Goal: Information Seeking & Learning: Understand process/instructions

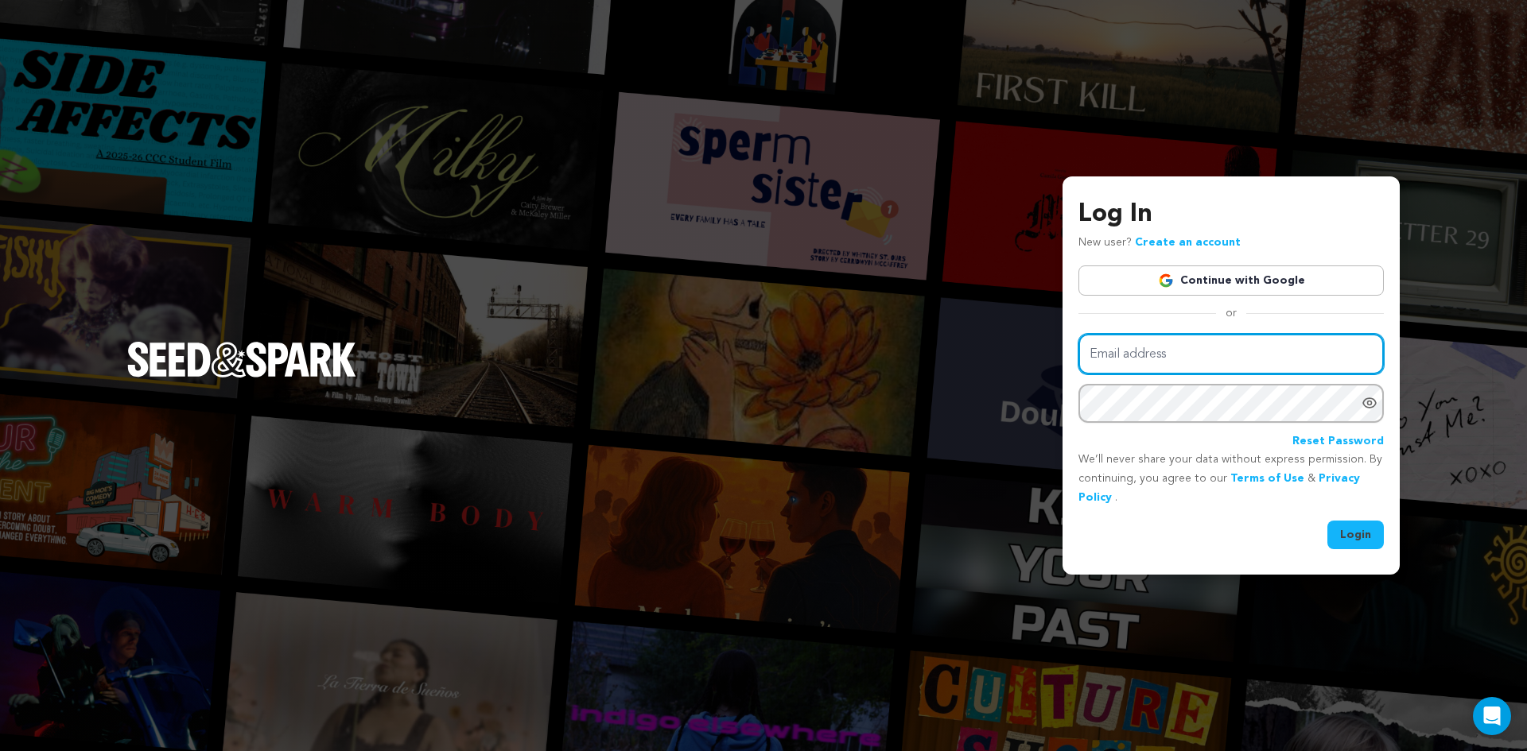
click at [1185, 361] on input "Email address" at bounding box center [1230, 354] width 305 height 41
click at [1185, 359] on input "Email address" at bounding box center [1230, 354] width 305 height 41
paste input "darkhillsentertainments@gmail.com"
type input "darkhillsentertainments@gmail.com"
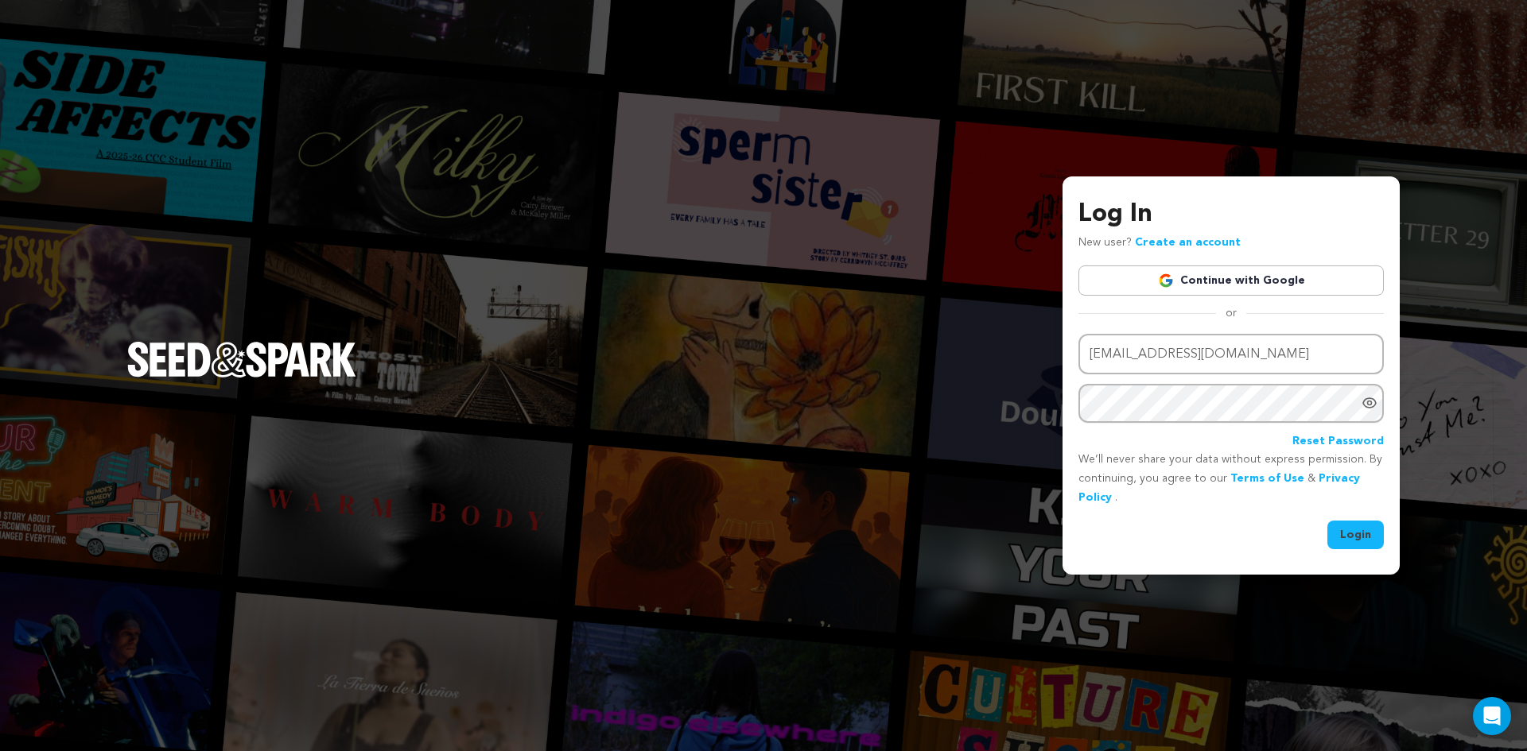
click at [1350, 536] on button "Login" at bounding box center [1355, 535] width 56 height 29
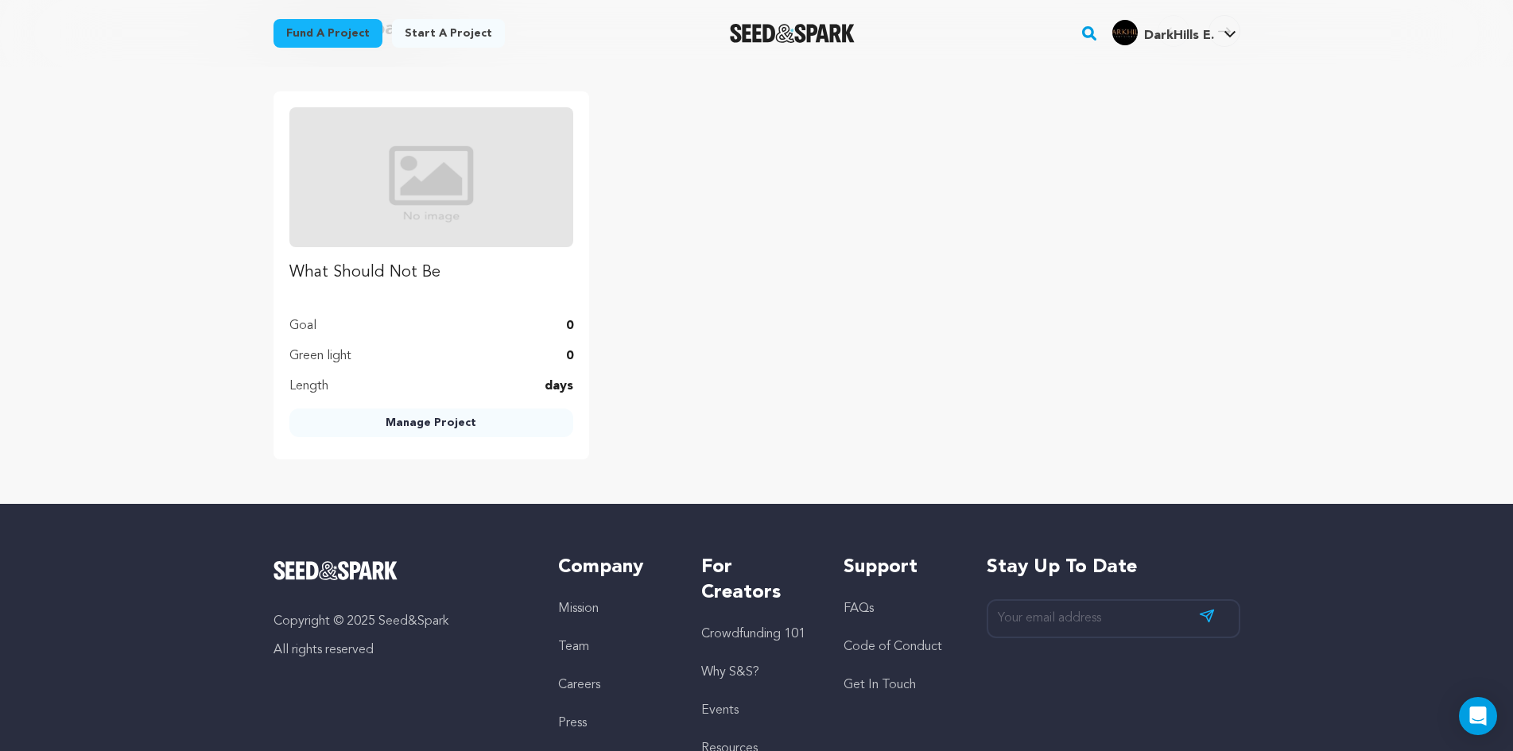
scroll to position [318, 0]
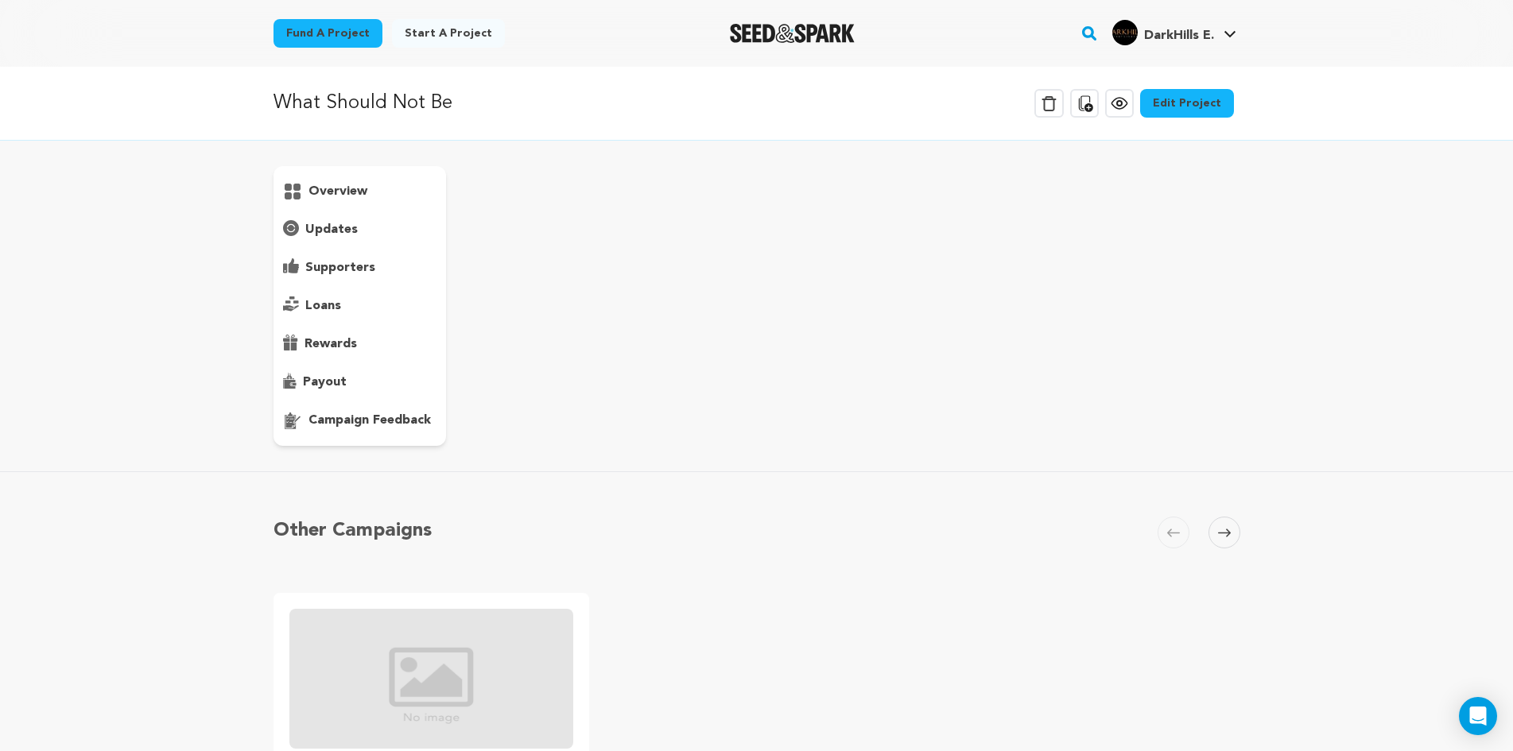
click at [1236, 536] on span at bounding box center [1224, 533] width 32 height 32
click at [349, 186] on p "overview" at bounding box center [337, 191] width 59 height 19
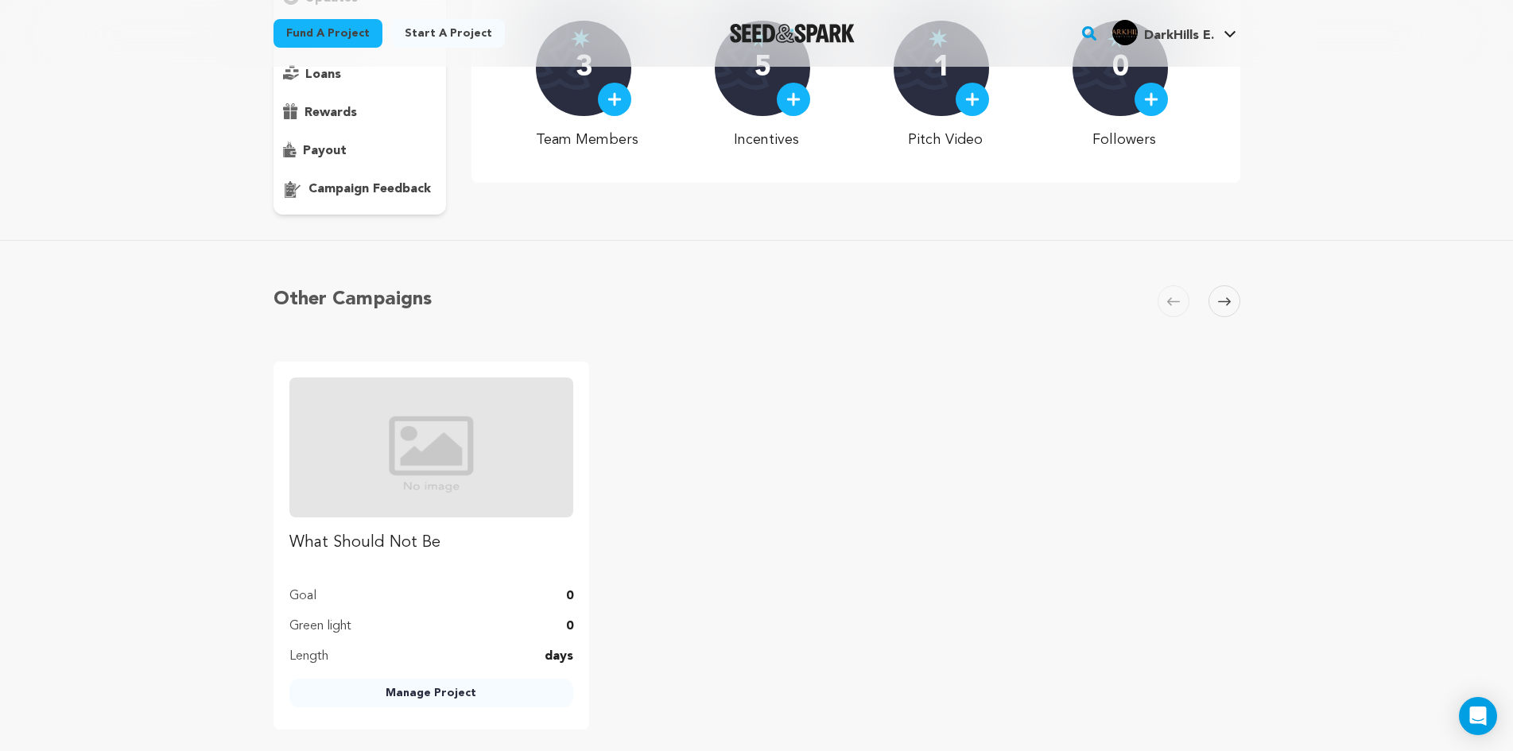
scroll to position [239, 0]
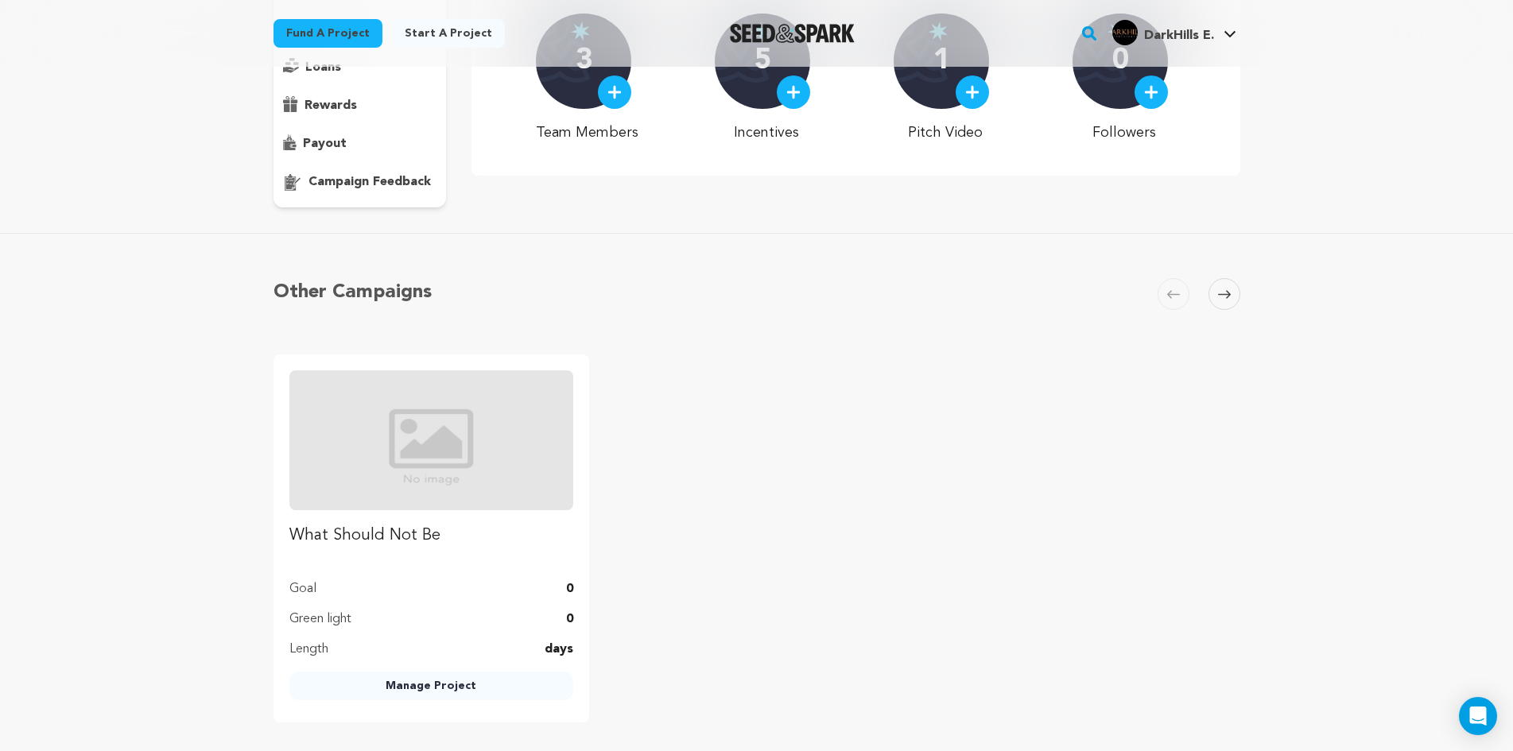
click at [338, 180] on p "campaign feedback" at bounding box center [369, 182] width 122 height 19
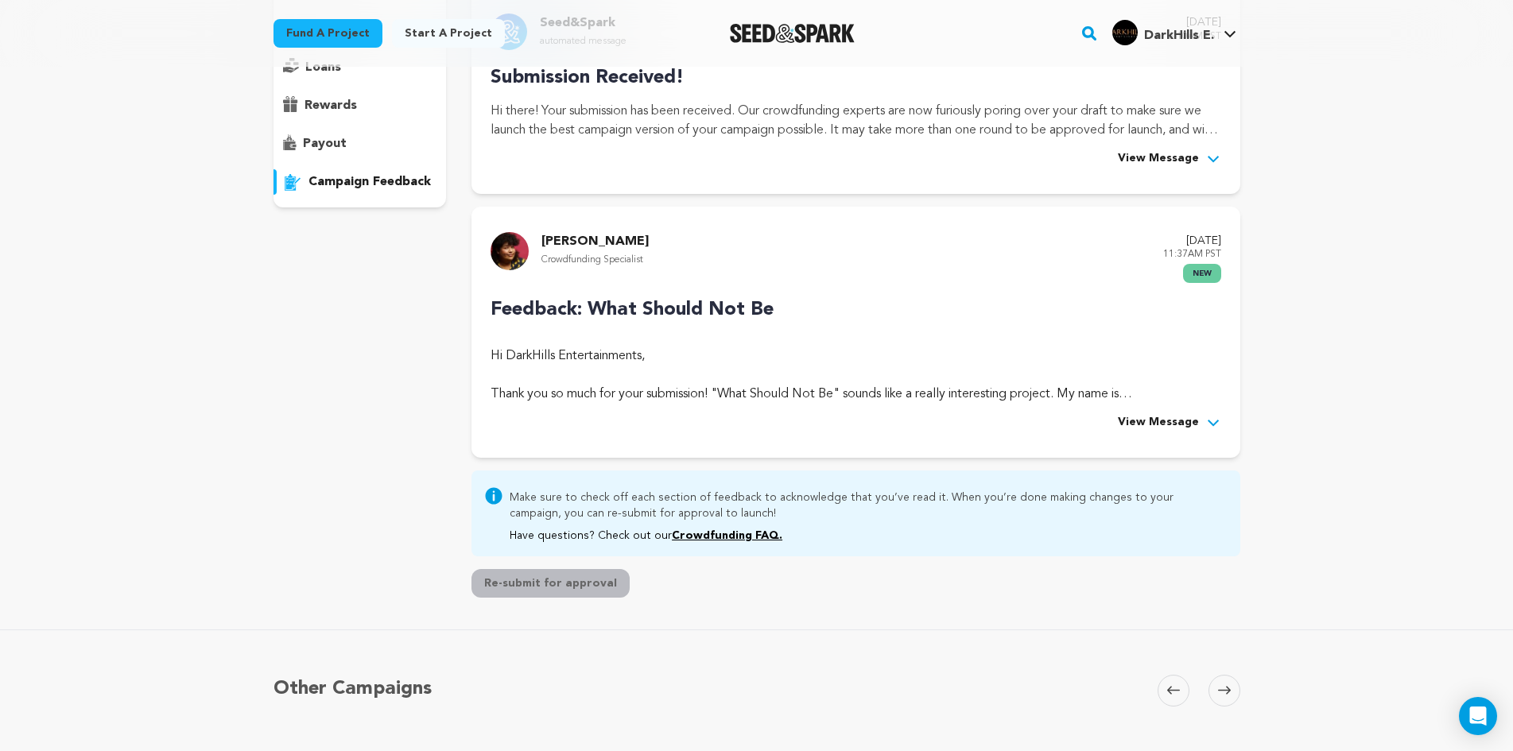
click at [1215, 421] on icon at bounding box center [1213, 423] width 16 height 16
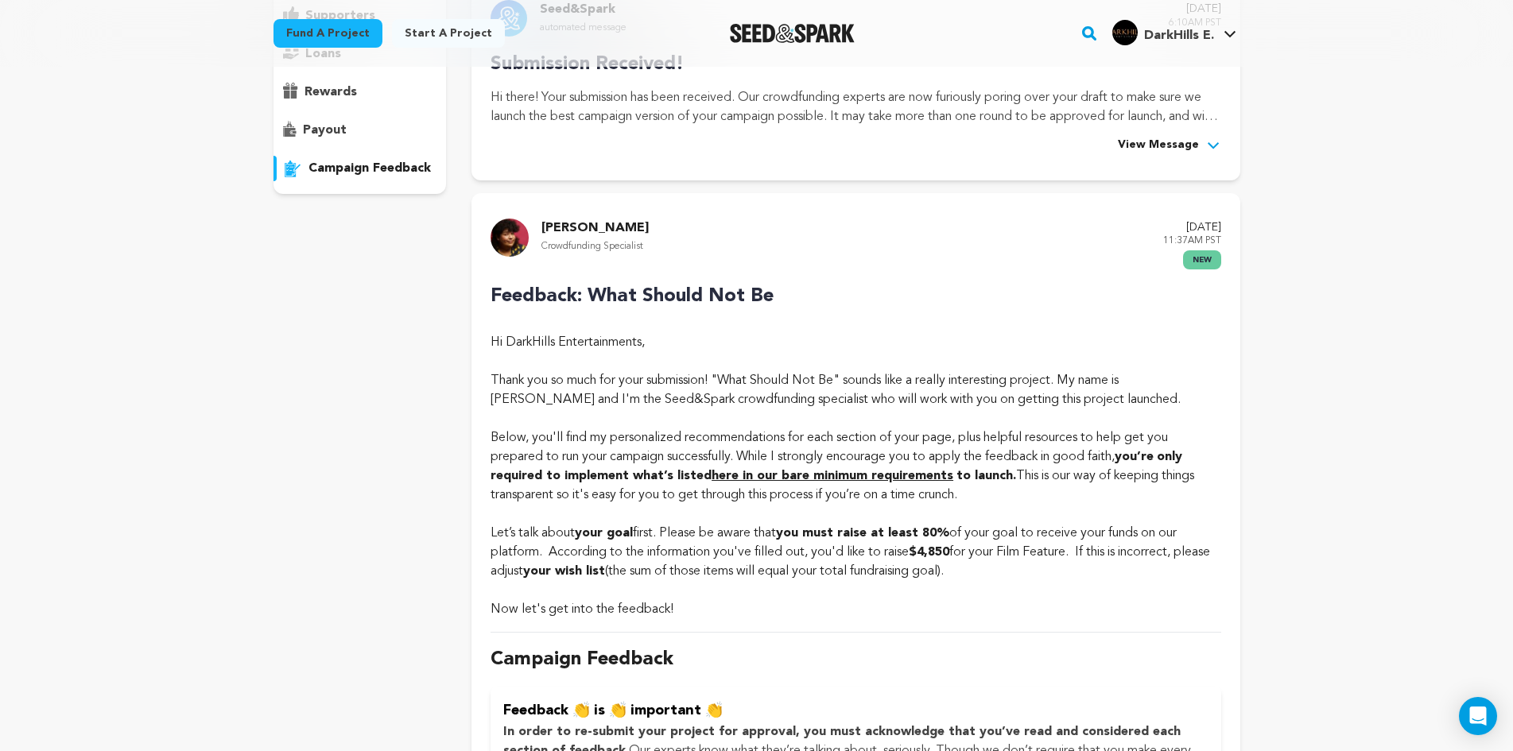
scroll to position [239, 0]
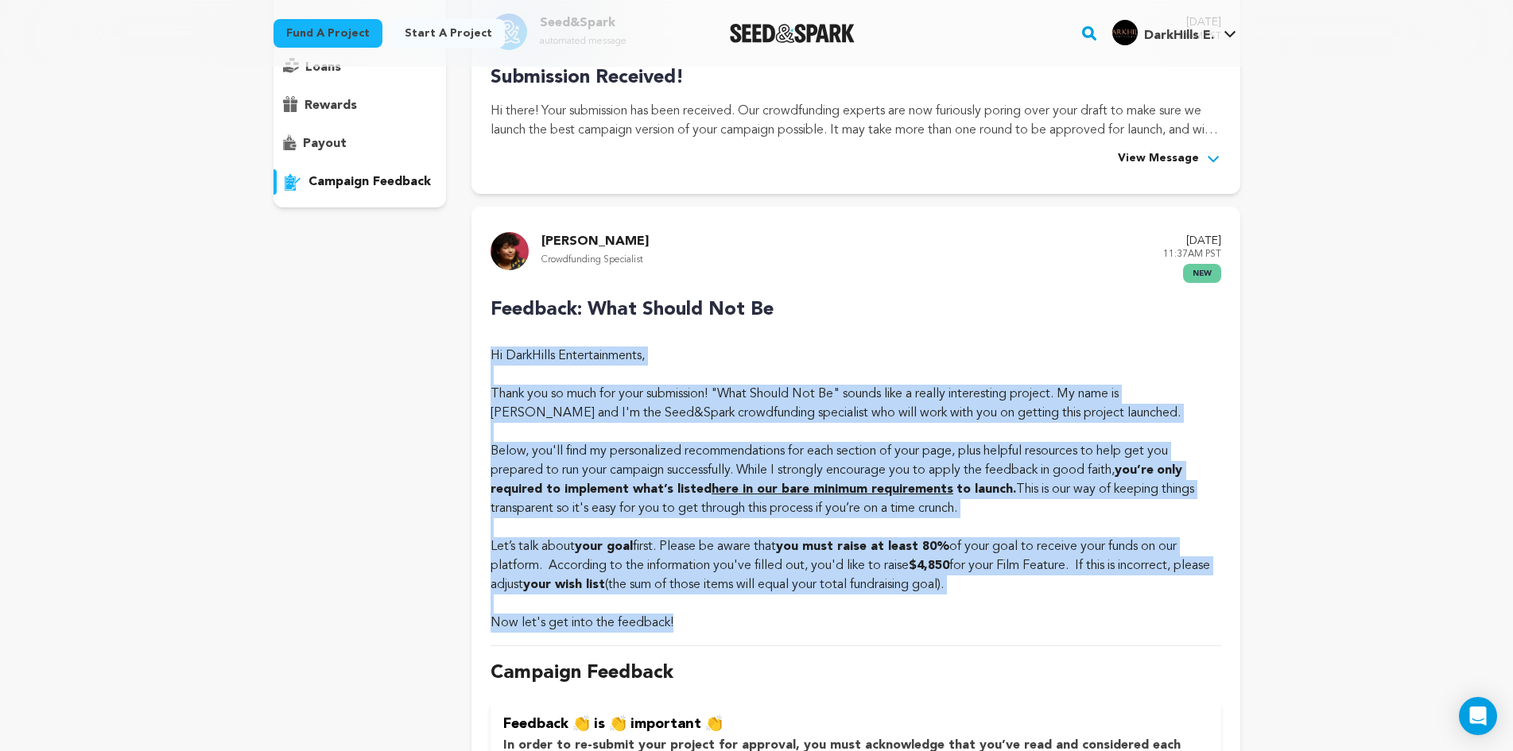
drag, startPoint x: 704, startPoint y: 615, endPoint x: 471, endPoint y: 357, distance: 348.4
copy div "Hi DarkHills Entertainments, Thank you so much for your submission! "What Shoul…"
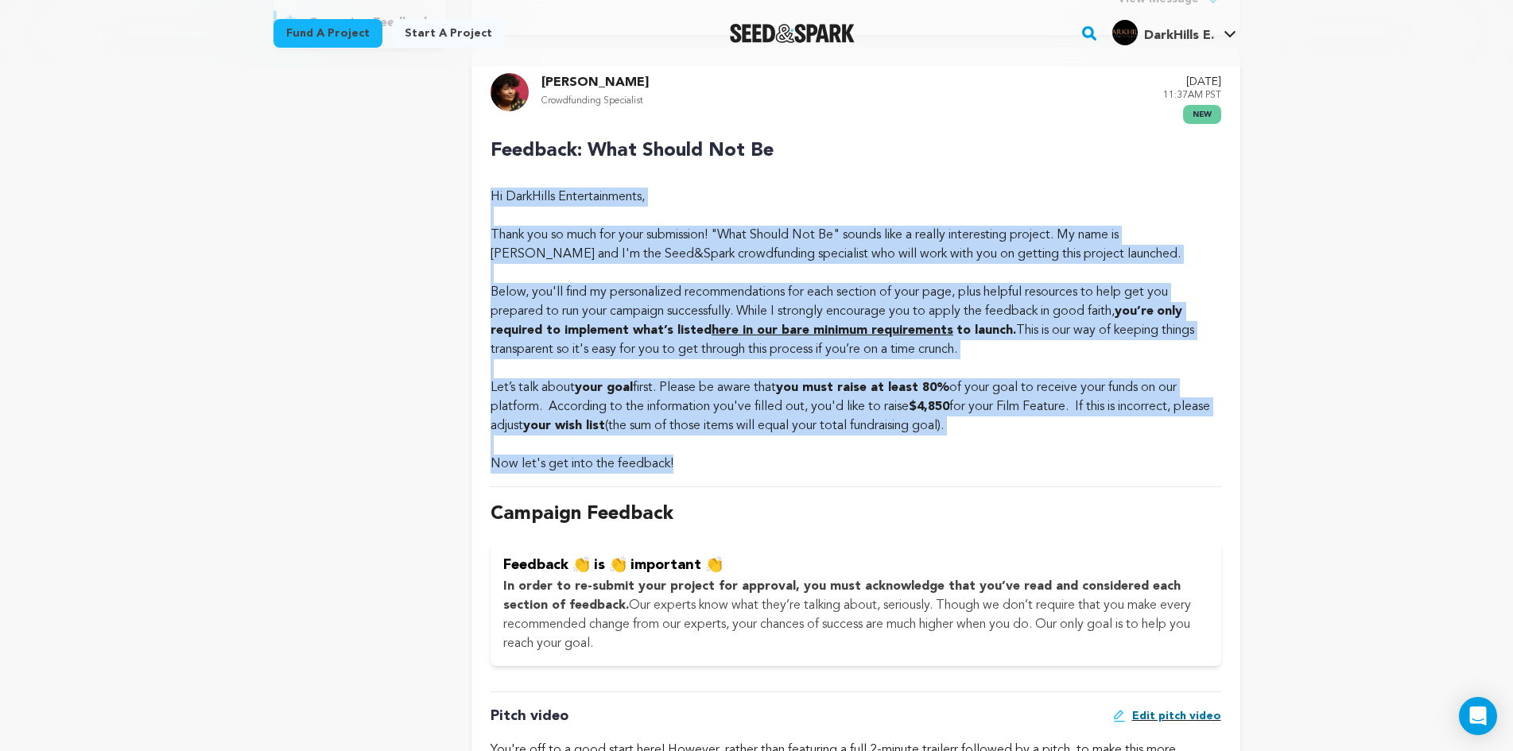
scroll to position [477, 0]
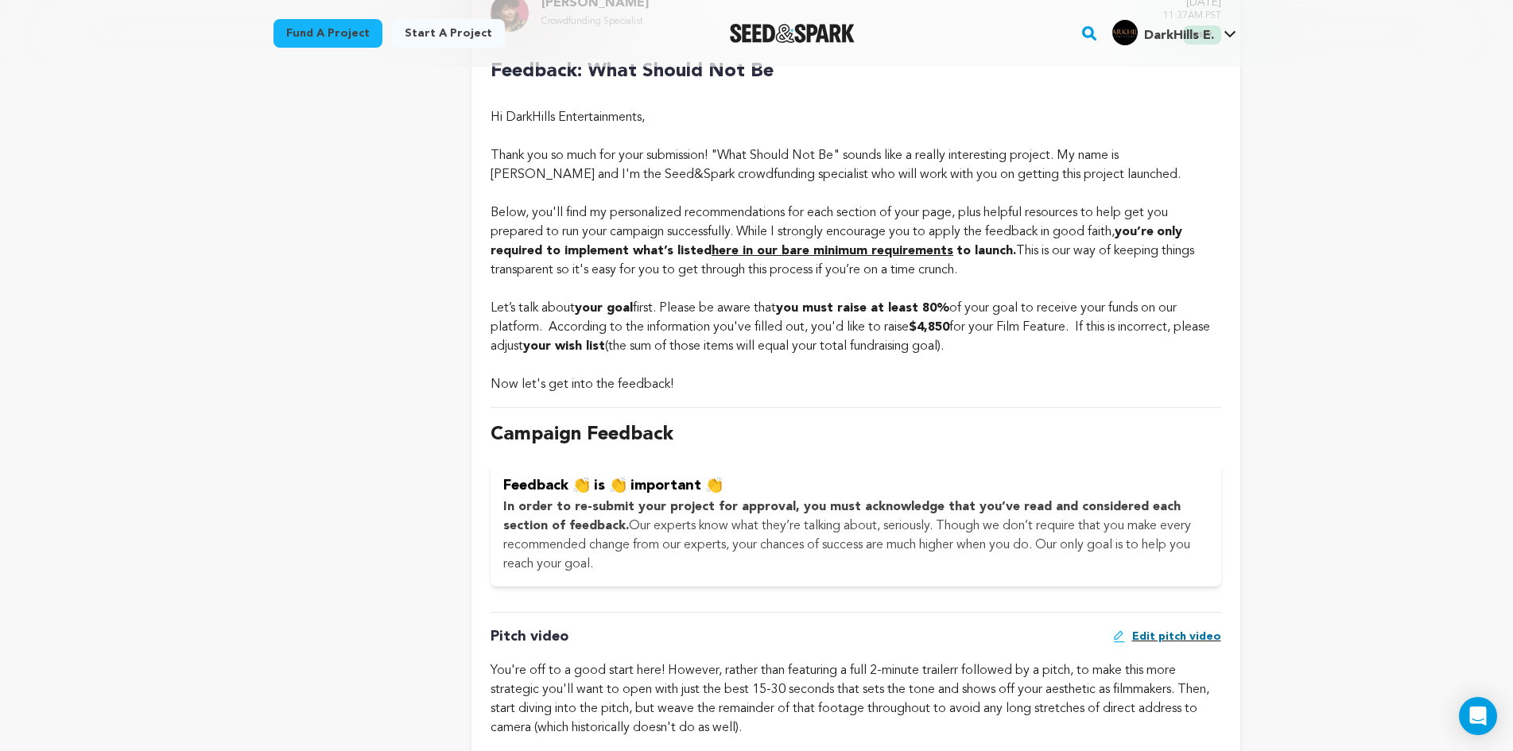
click at [667, 572] on p "In order to re-submit your project for approval, you must acknowledge that you’…" at bounding box center [855, 536] width 704 height 76
drag, startPoint x: 642, startPoint y: 569, endPoint x: 488, endPoint y: 491, distance: 172.8
copy div "Feedback 👏 is 👏 important 👏 In order to re-submit your project for approval, yo…"
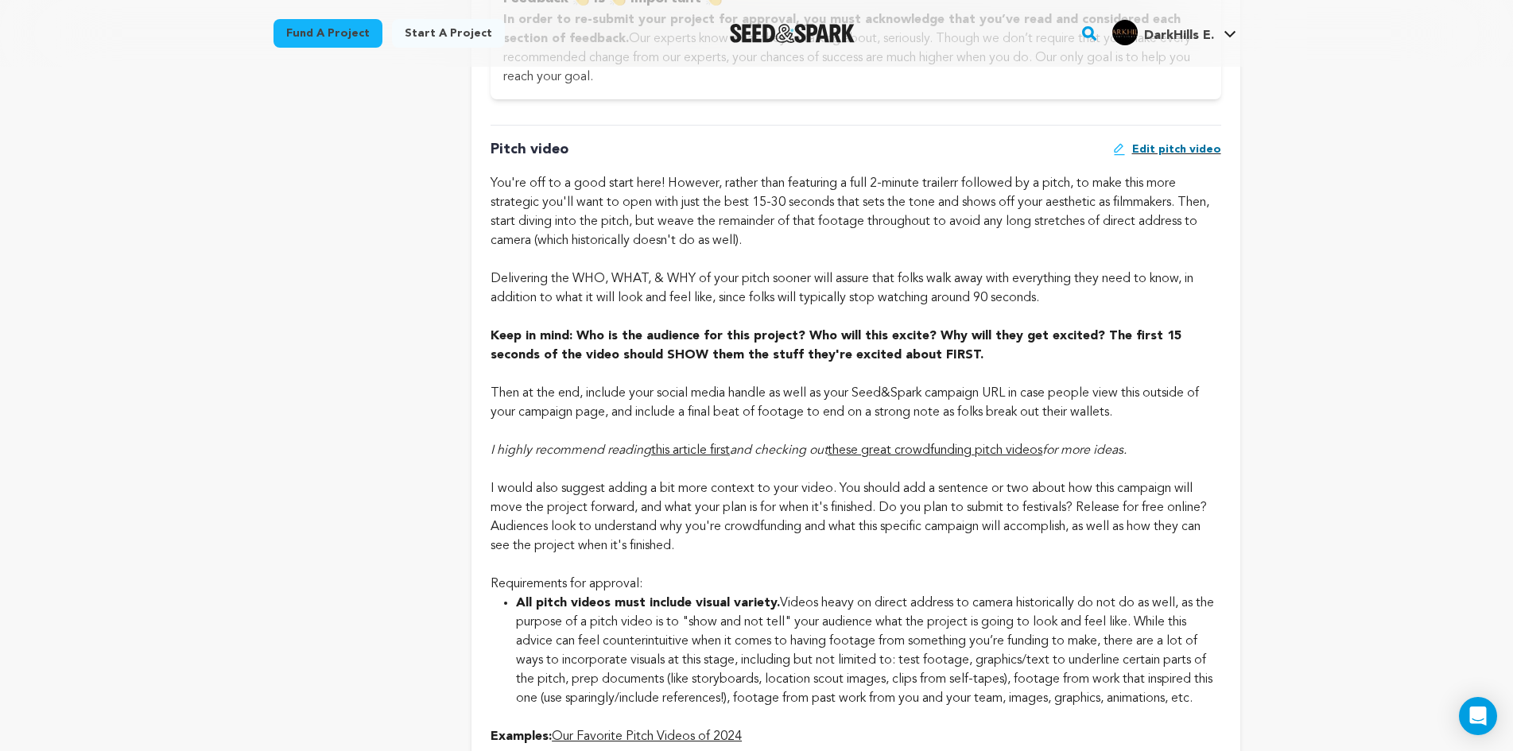
scroll to position [954, 0]
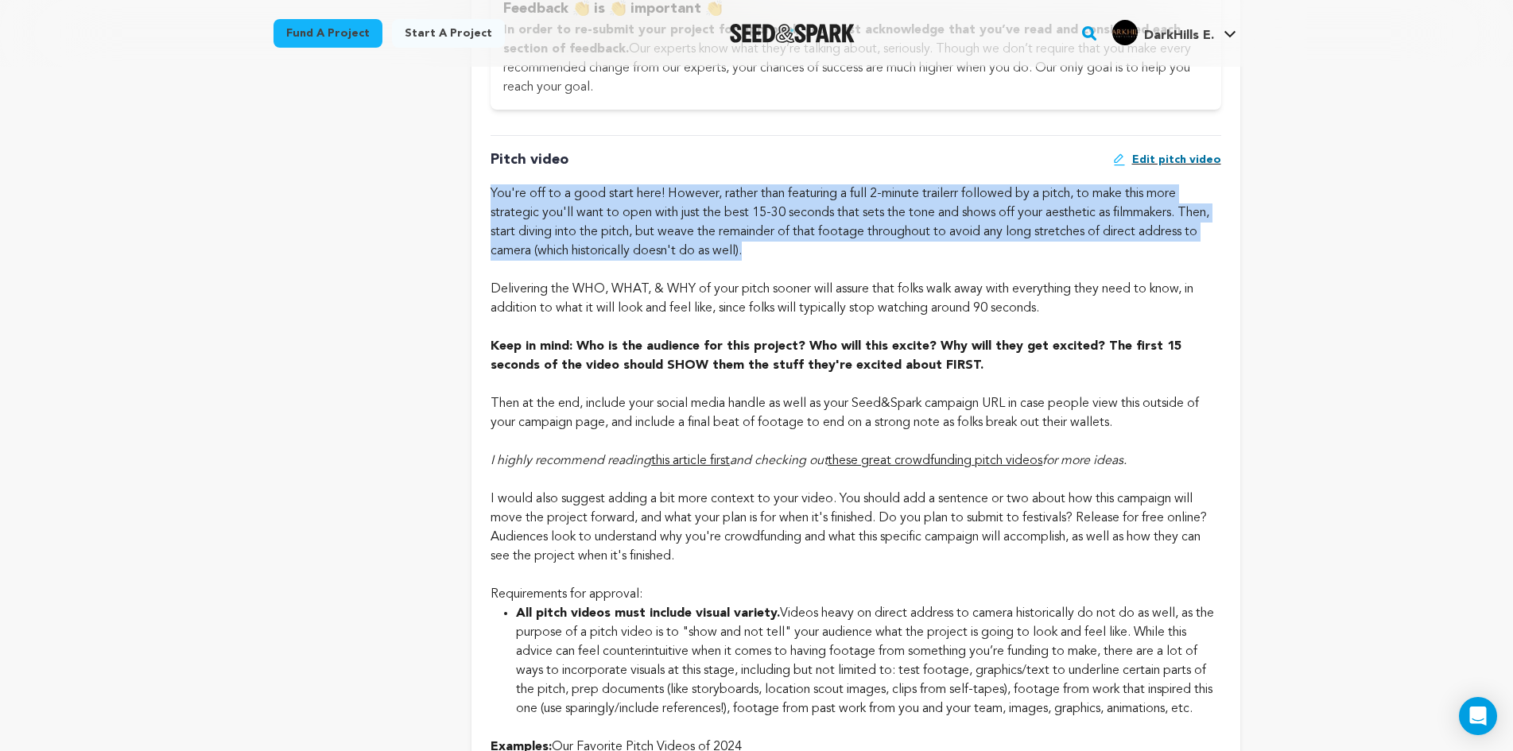
drag, startPoint x: 491, startPoint y: 187, endPoint x: 853, endPoint y: 247, distance: 367.5
copy div "You're off to a good start here! However, rather than featuring a full 2-minute…"
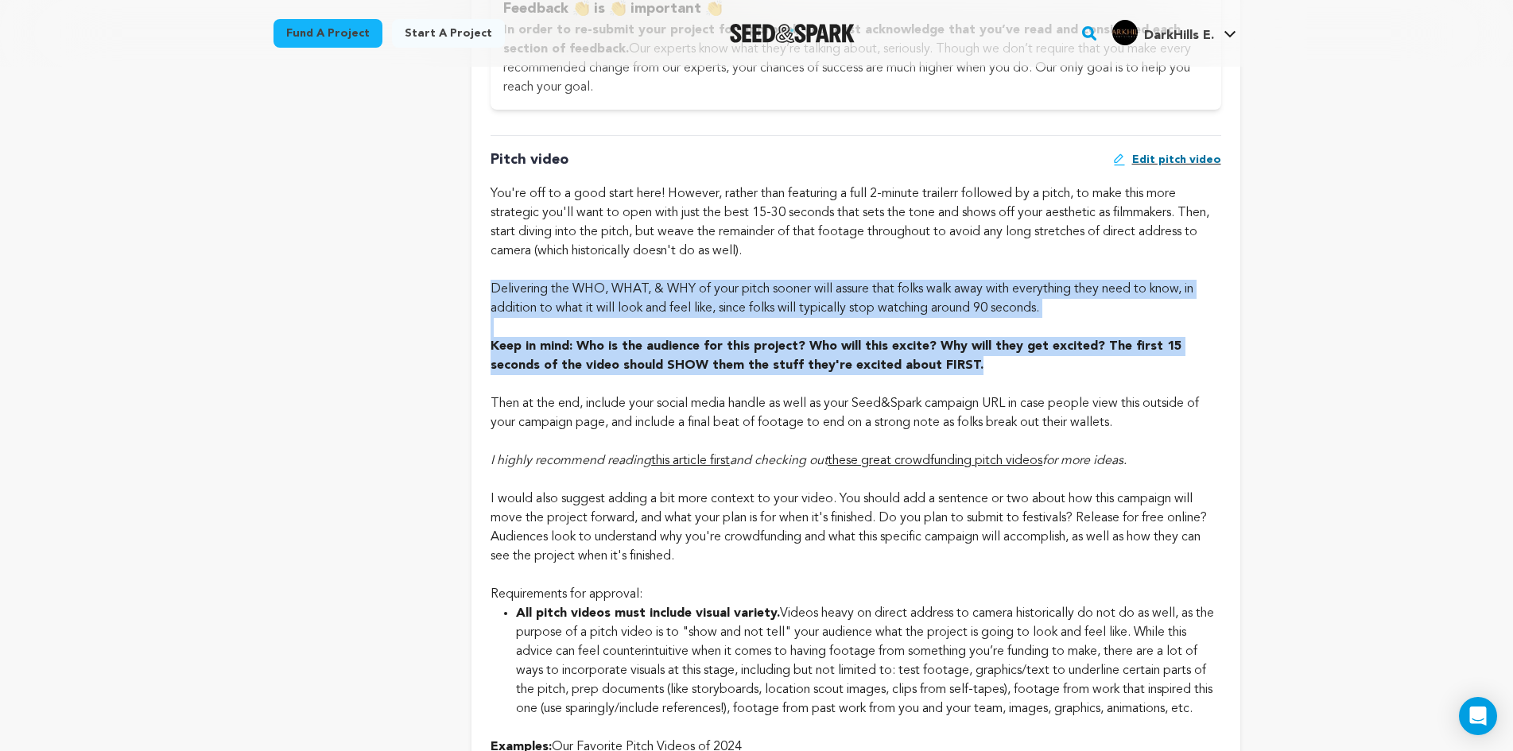
drag, startPoint x: 494, startPoint y: 283, endPoint x: 940, endPoint y: 361, distance: 452.8
copy div "Delivering the WHO, WHAT, & WHY of your pitch sooner will assure that folks wal…"
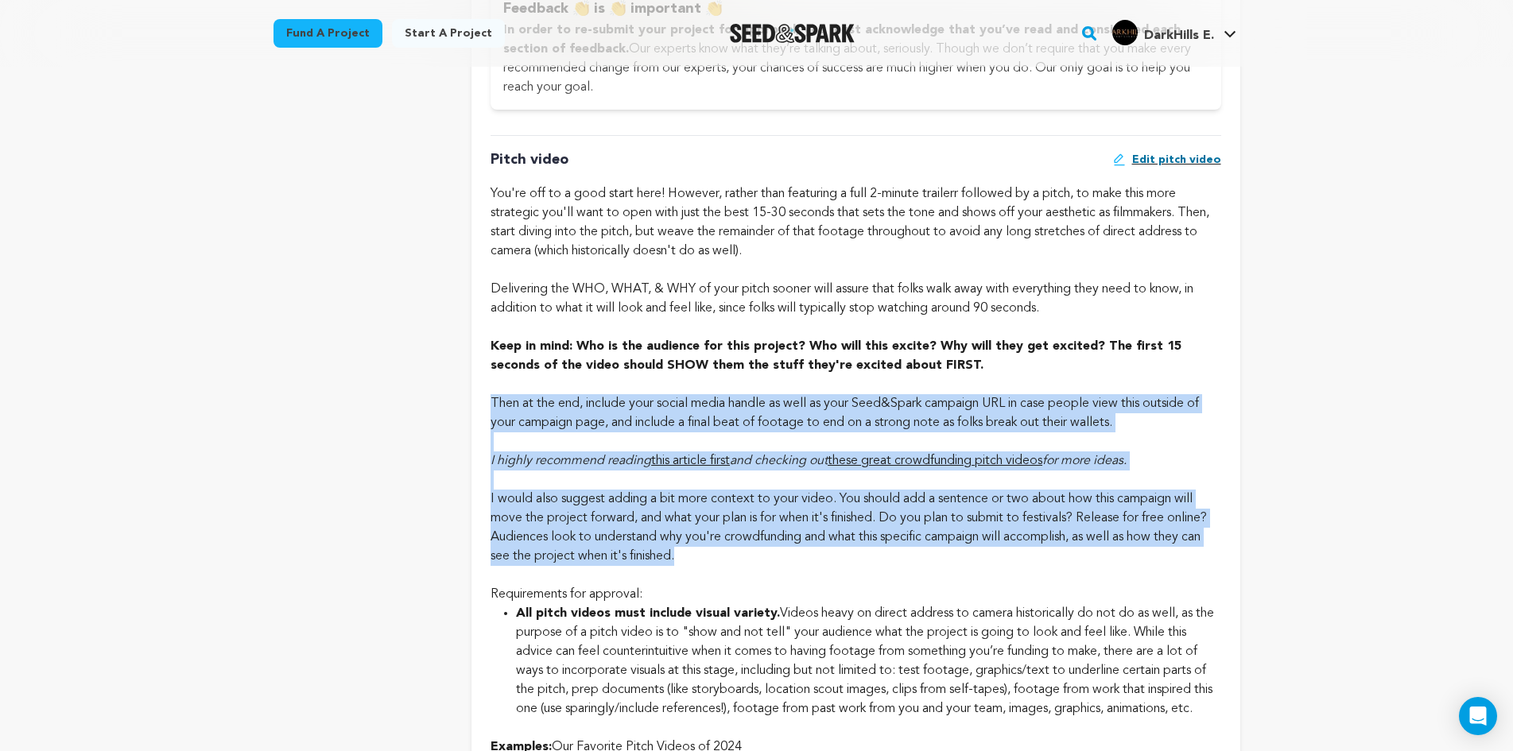
drag, startPoint x: 491, startPoint y: 402, endPoint x: 764, endPoint y: 561, distance: 315.7
copy div "Then at the end, include your social media handle as well as your Seed&Spark ca…"
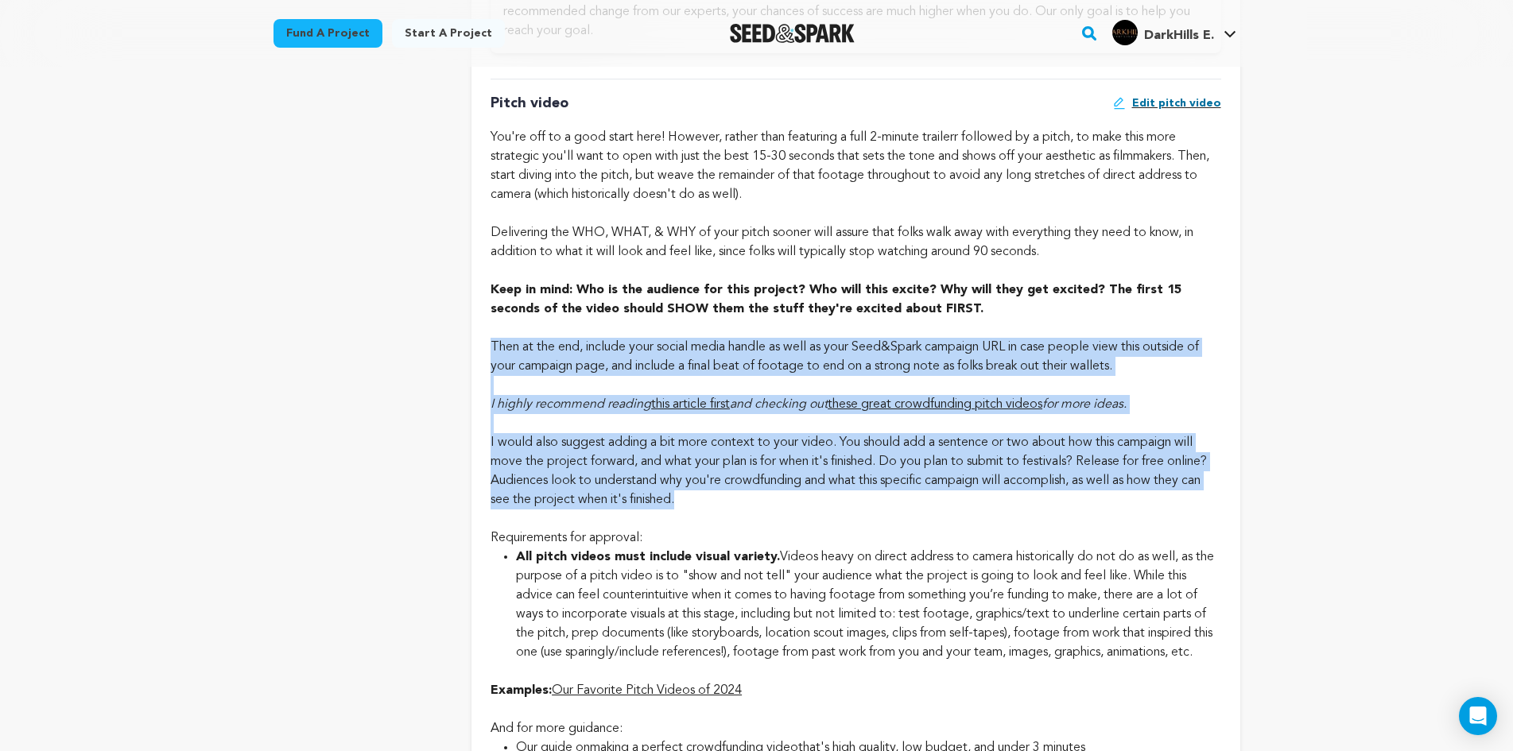
scroll to position [1113, 0]
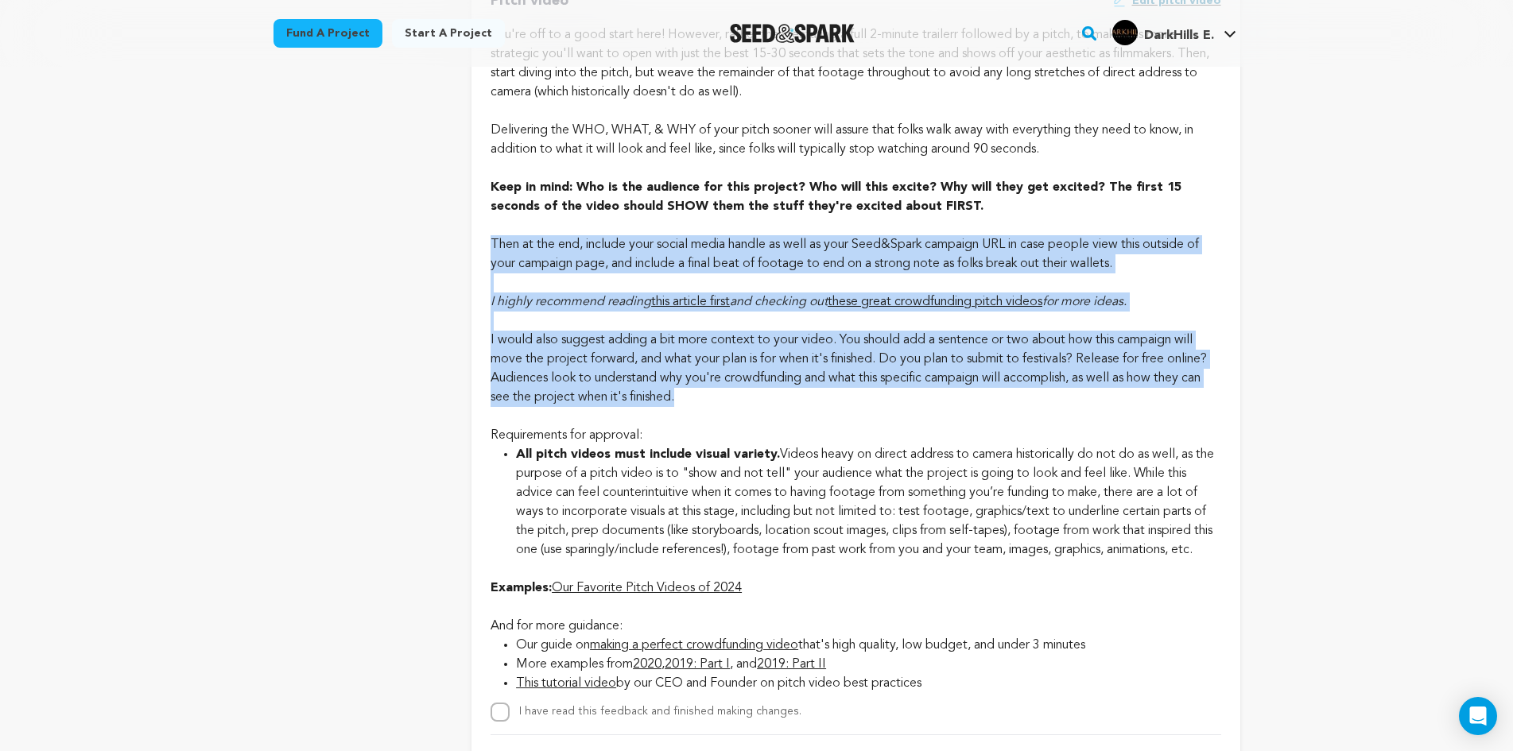
drag, startPoint x: 491, startPoint y: 433, endPoint x: 751, endPoint y: 564, distance: 290.5
click at [751, 564] on div "Pitch video Edit pitch video Keep in mind: Who is the audience for this project…" at bounding box center [856, 349] width 730 height 746
copy div "Requirements for approval: All pitch videos must include visual variety. Videos…"
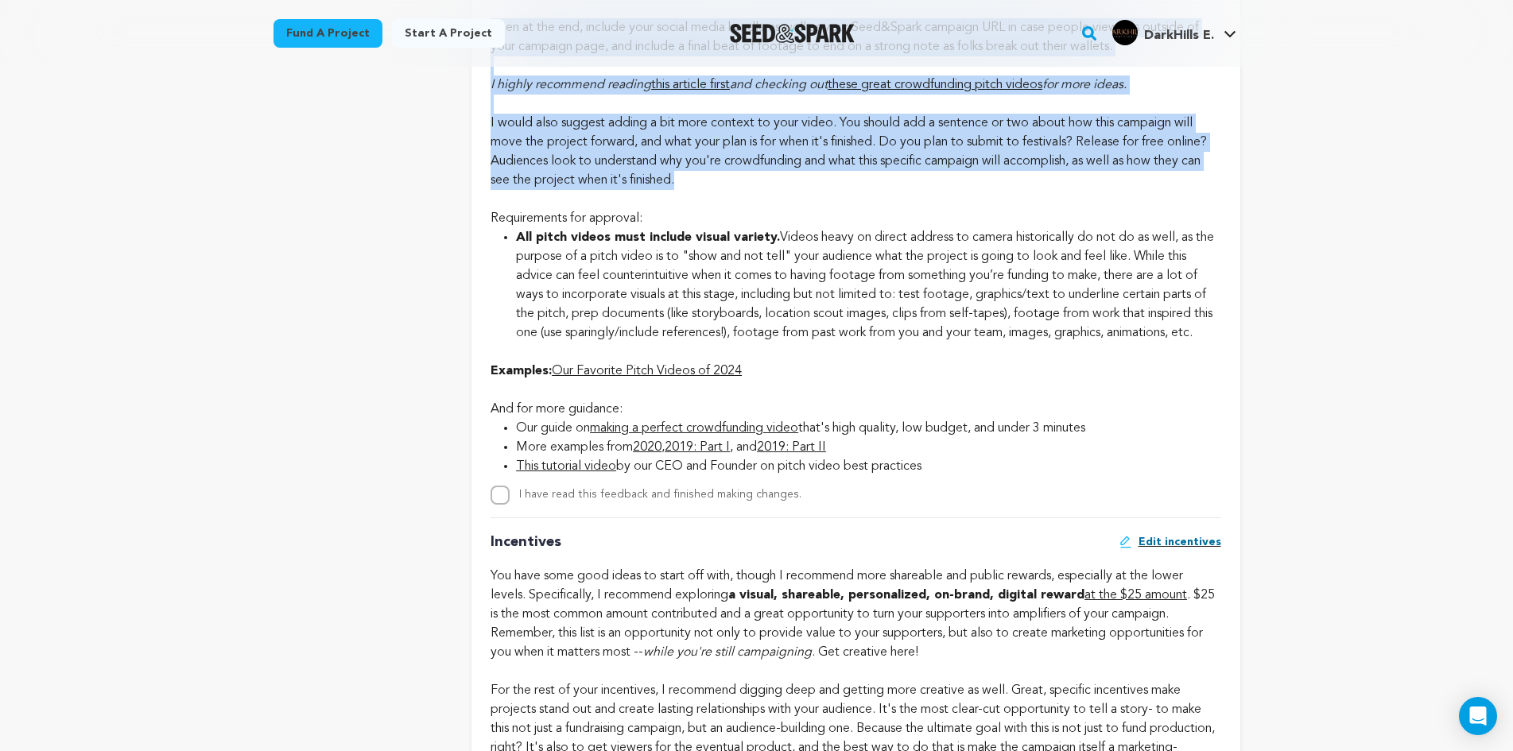
scroll to position [1358, 0]
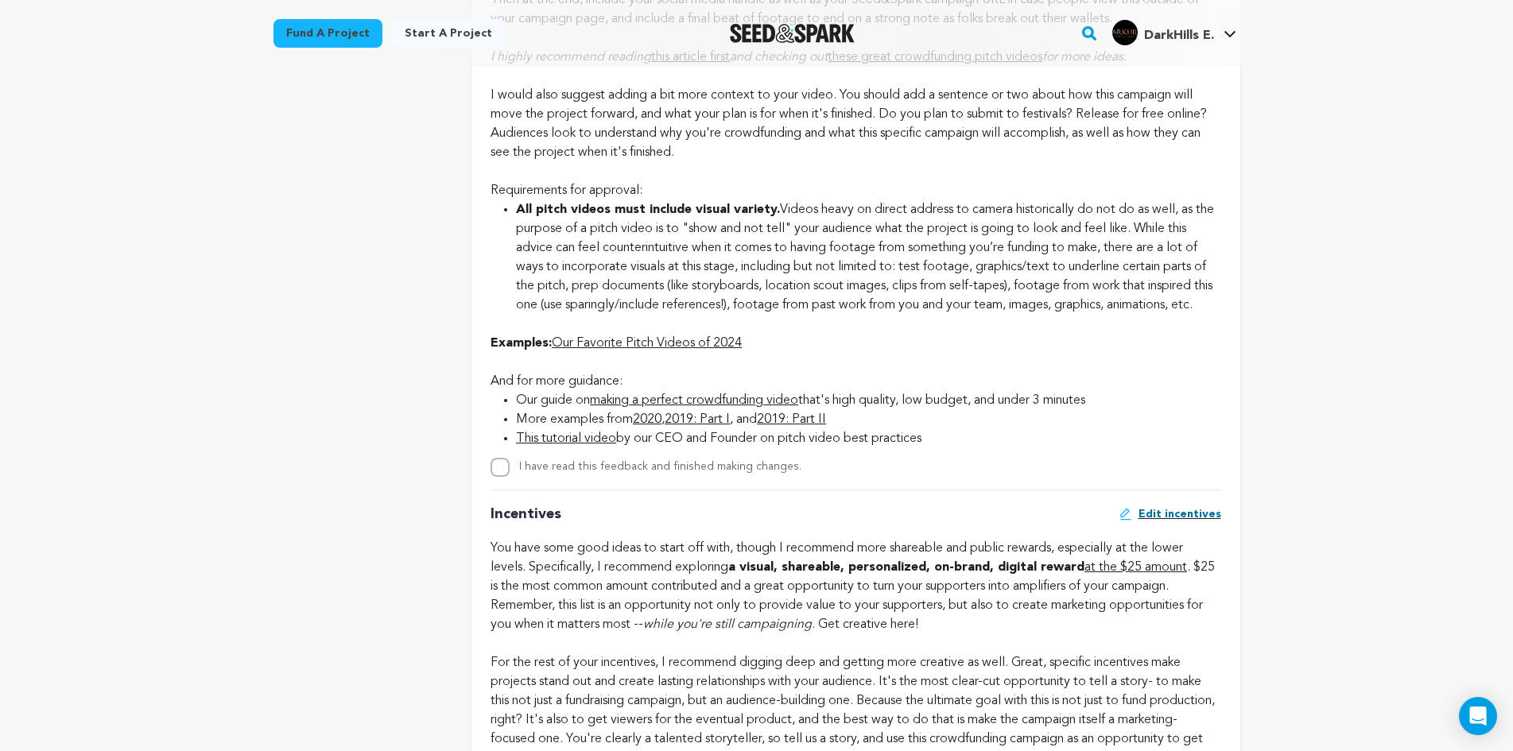
drag, startPoint x: 945, startPoint y: 452, endPoint x: 485, endPoint y: 392, distance: 464.3
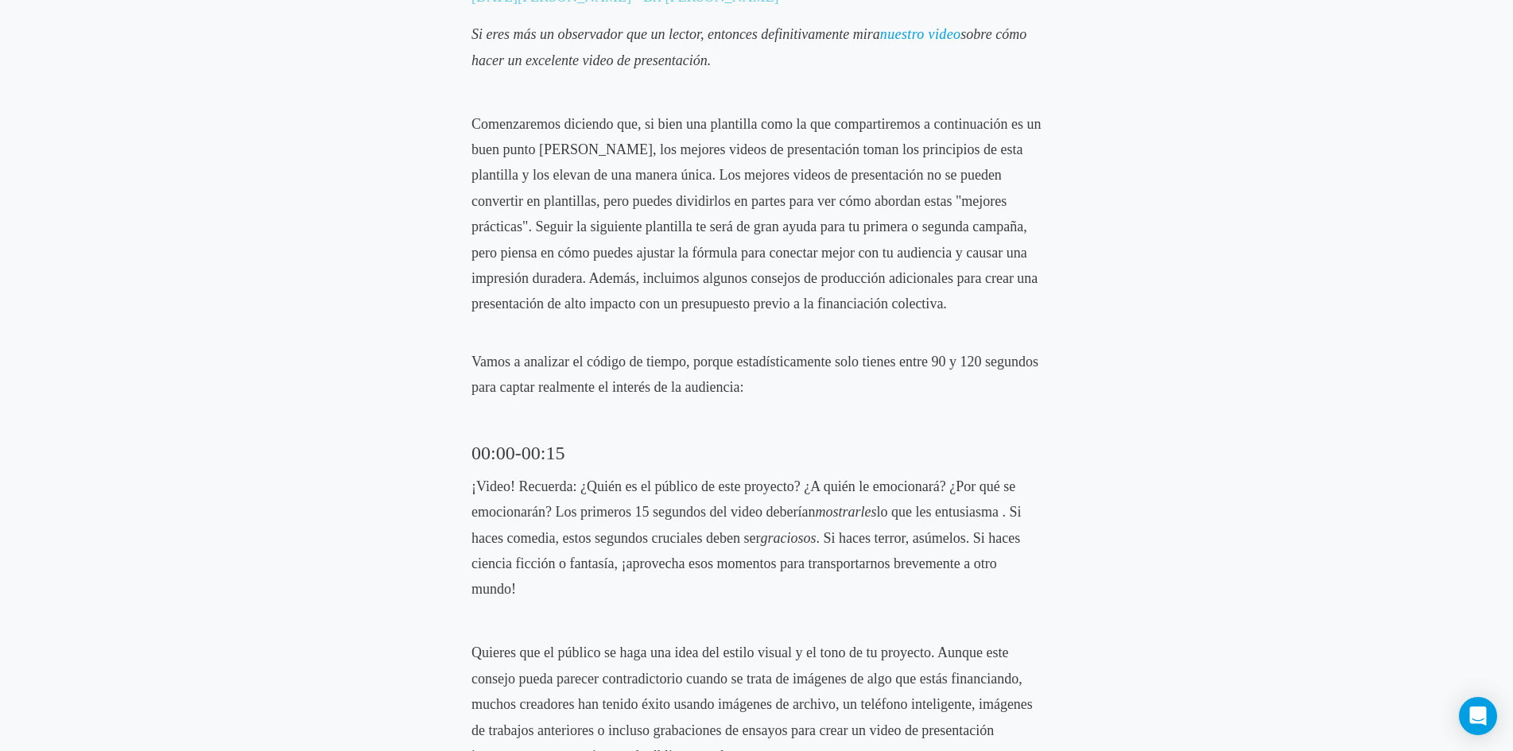
scroll to position [820, 0]
